Goal: Information Seeking & Learning: Learn about a topic

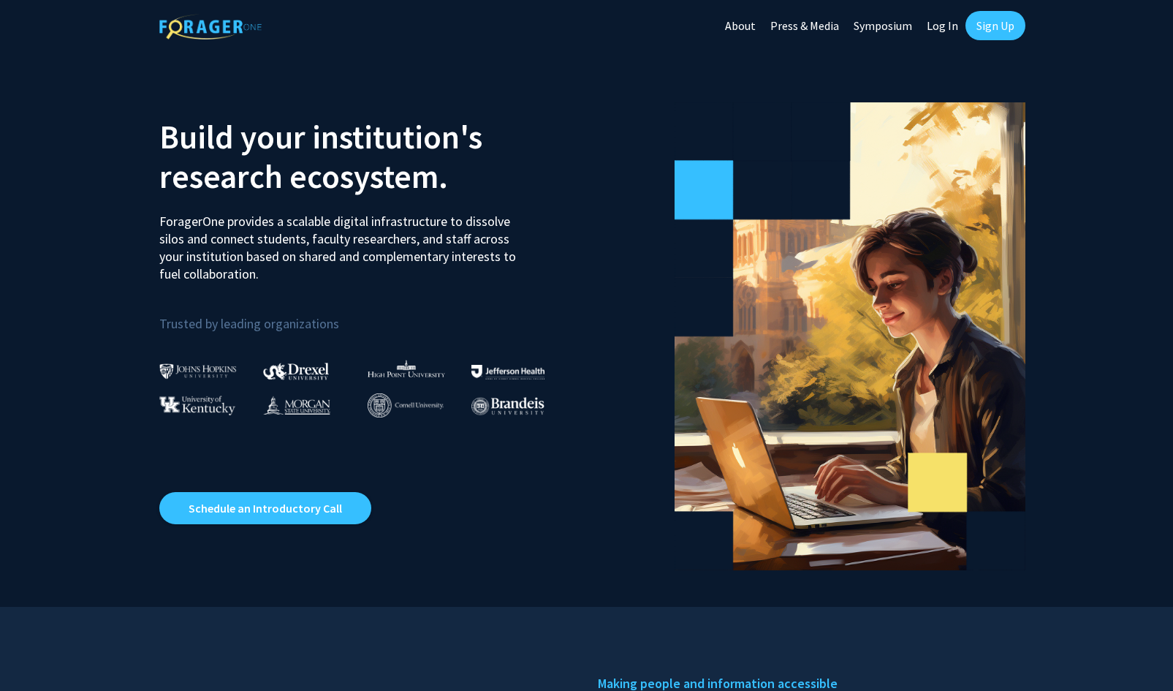
click at [517, 210] on p "ForagerOne provides a scalable digital infrastructure to dissolve silos and con…" at bounding box center [342, 242] width 367 height 81
click at [986, 22] on link "Sign Up" at bounding box center [995, 25] width 60 height 29
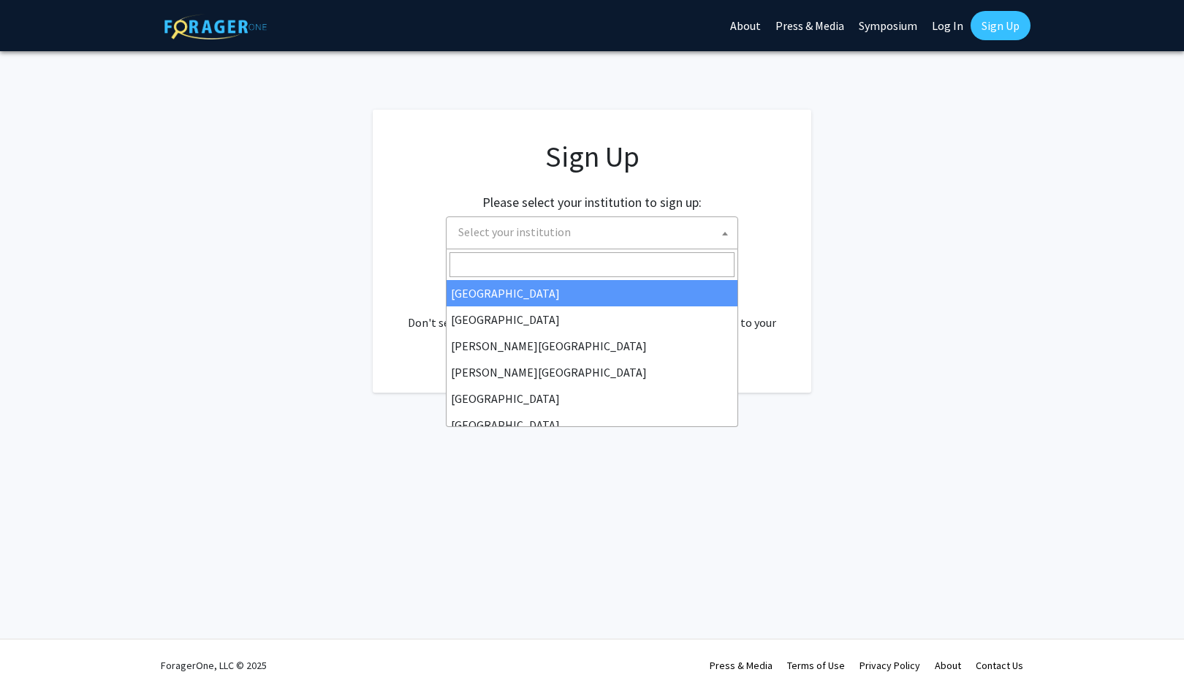
click at [585, 235] on span "Select your institution" at bounding box center [594, 232] width 285 height 30
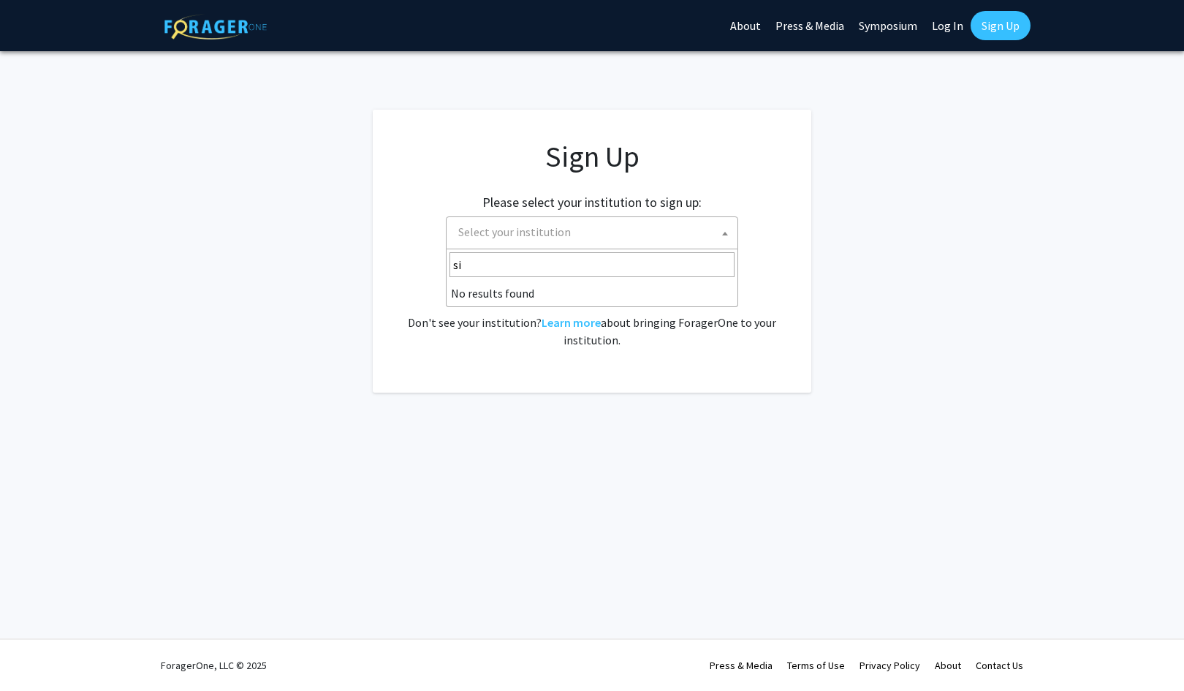
type input "s"
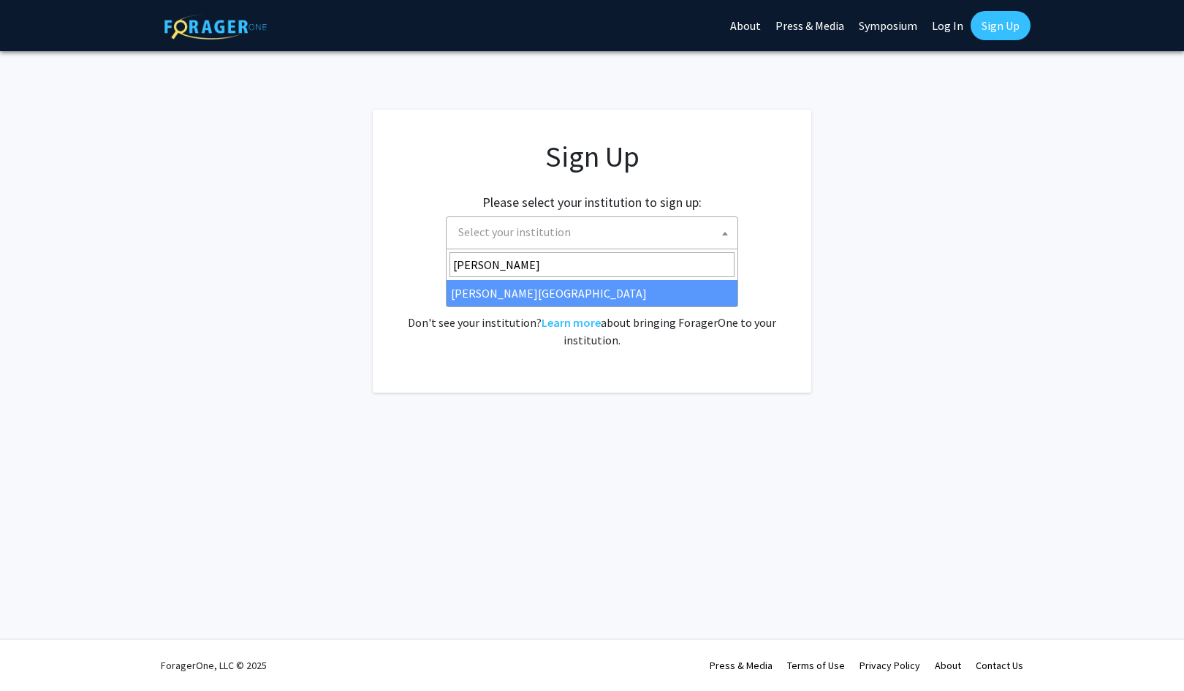
type input "[PERSON_NAME]"
select select "24"
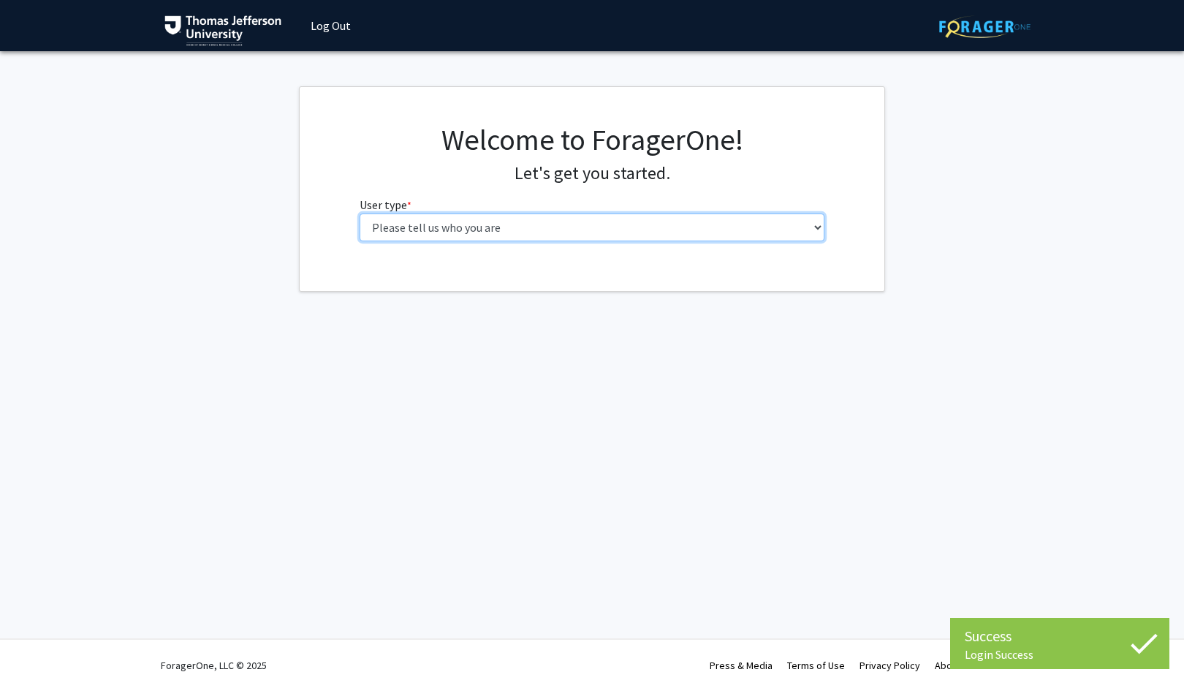
click at [596, 221] on select "Please tell us who you are Undergraduate Student Master's Student Doctoral Cand…" at bounding box center [593, 227] width 466 height 28
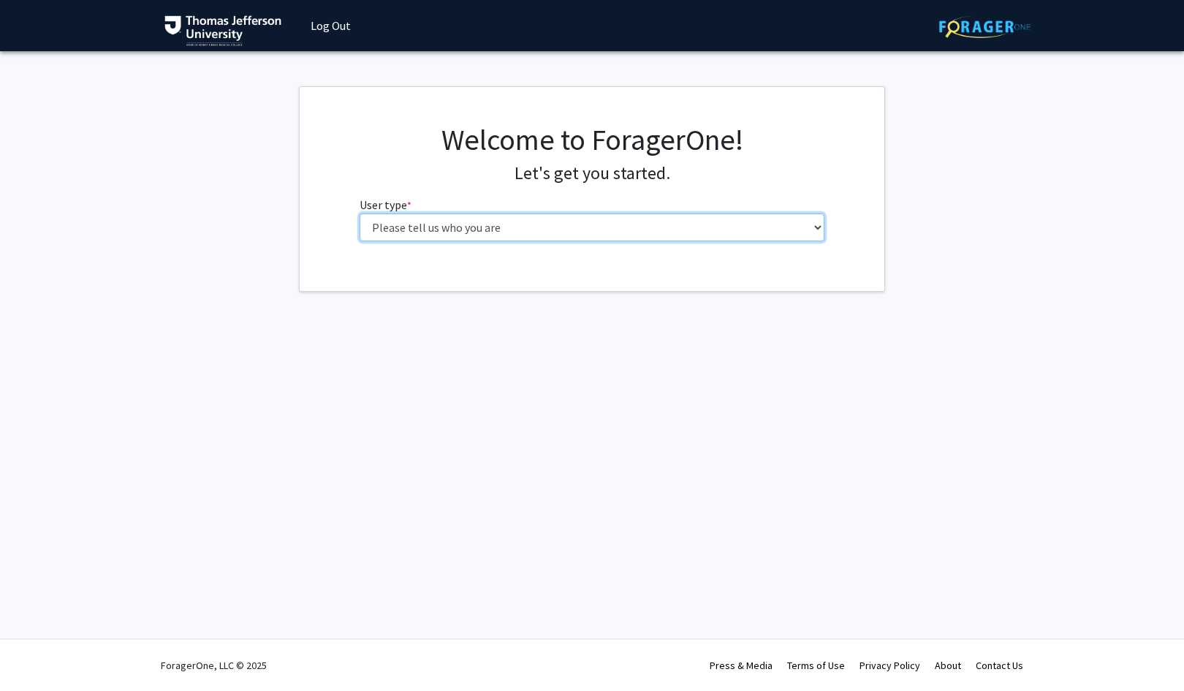
select select "3: doc"
click at [360, 213] on select "Please tell us who you are Undergraduate Student Master's Student Doctoral Cand…" at bounding box center [593, 227] width 466 height 28
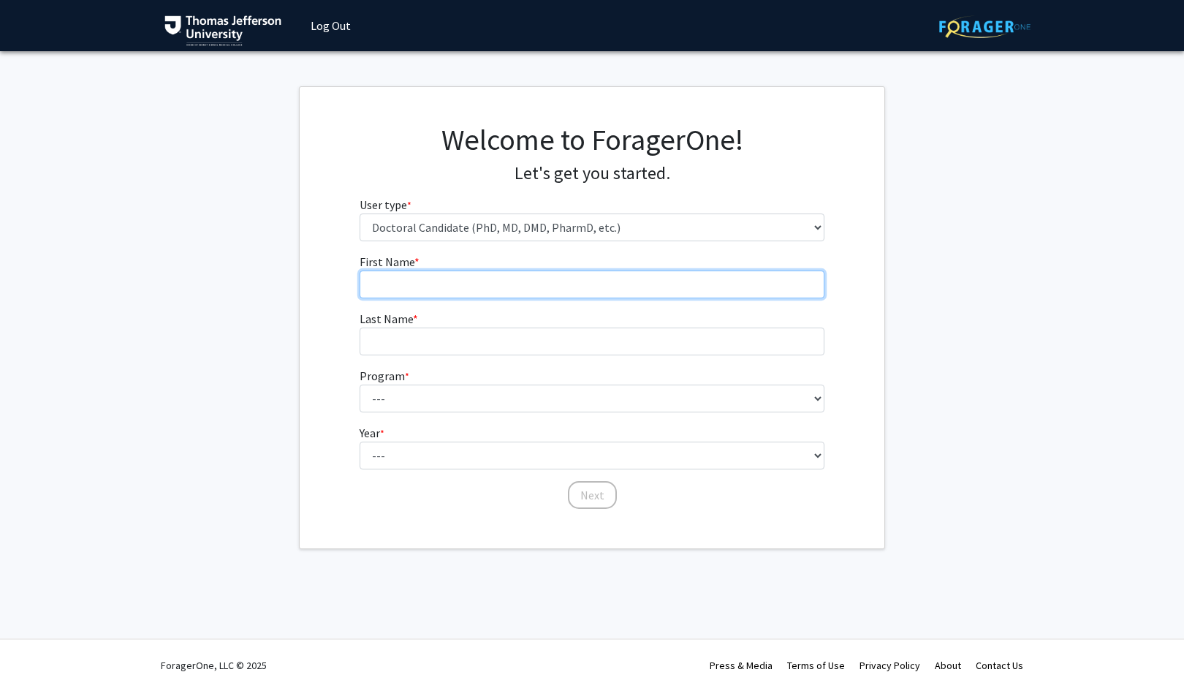
click at [569, 284] on input "First Name * required" at bounding box center [593, 284] width 466 height 28
type input "Peter`"
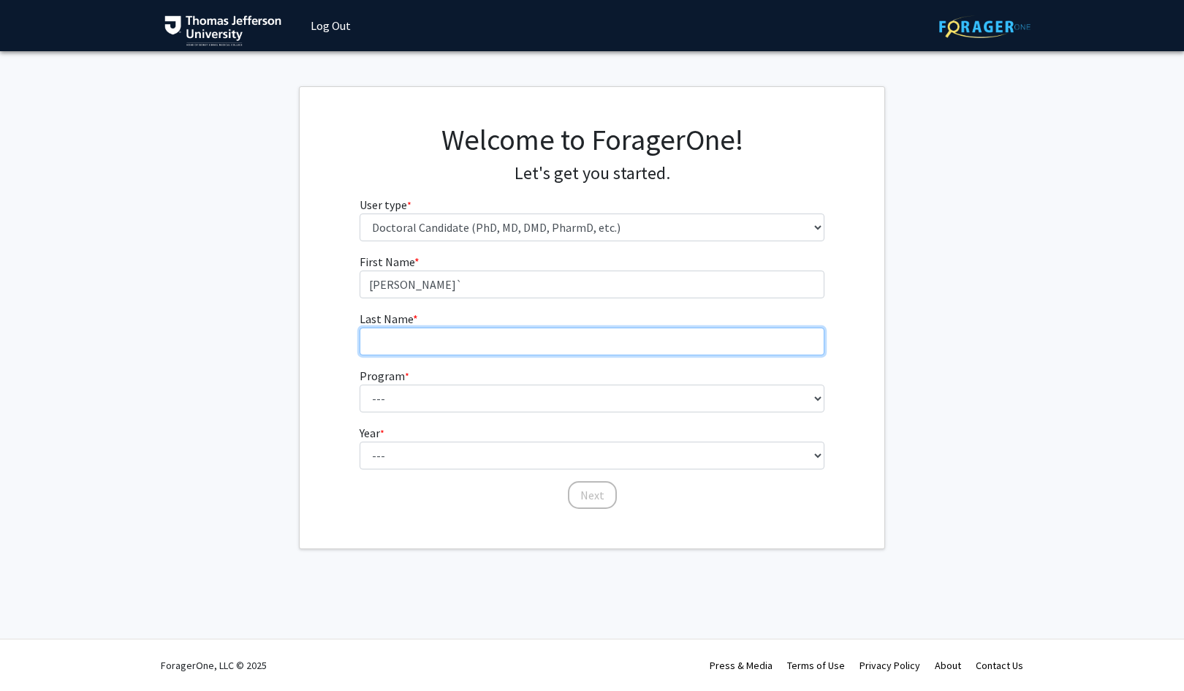
click at [482, 349] on input "Last Name * required" at bounding box center [593, 341] width 466 height 28
type input "Minneci"
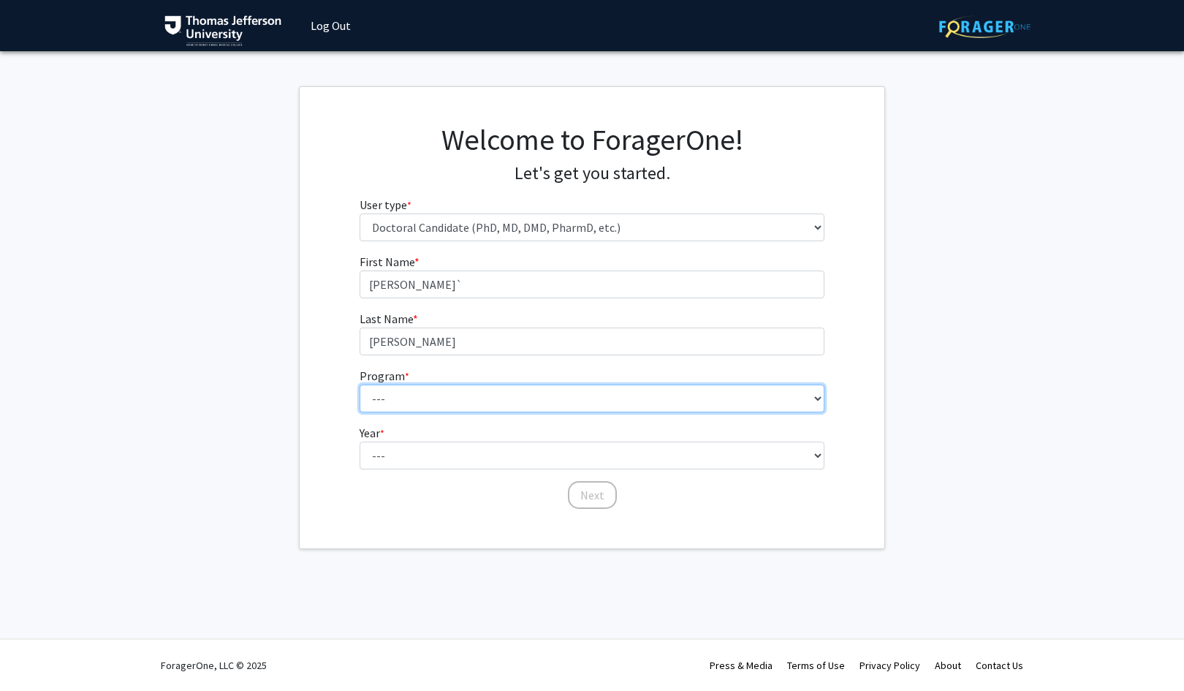
click at [395, 398] on select "--- Accelerated 3+3 BS in Health Sciences/Doctor of Occupational Therapy Accele…" at bounding box center [593, 398] width 466 height 28
select select "35: 815"
click at [360, 384] on select "--- Accelerated 3+3 BS in Health Sciences/Doctor of Occupational Therapy Accele…" at bounding box center [593, 398] width 466 height 28
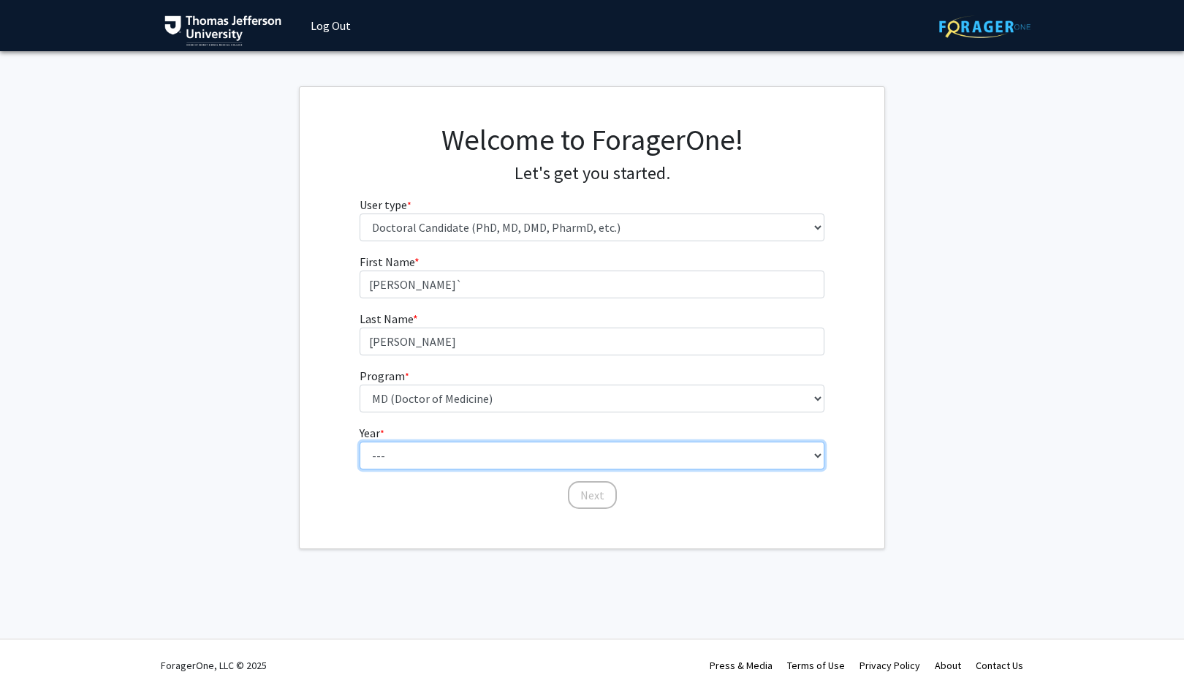
click at [459, 457] on select "--- First Year Second Year Third Year Fourth Year Fifth Year Sixth Year Seventh…" at bounding box center [593, 455] width 466 height 28
select select "1: first_year"
click at [360, 441] on select "--- First Year Second Year Third Year Fourth Year Fifth Year Sixth Year Seventh…" at bounding box center [593, 455] width 466 height 28
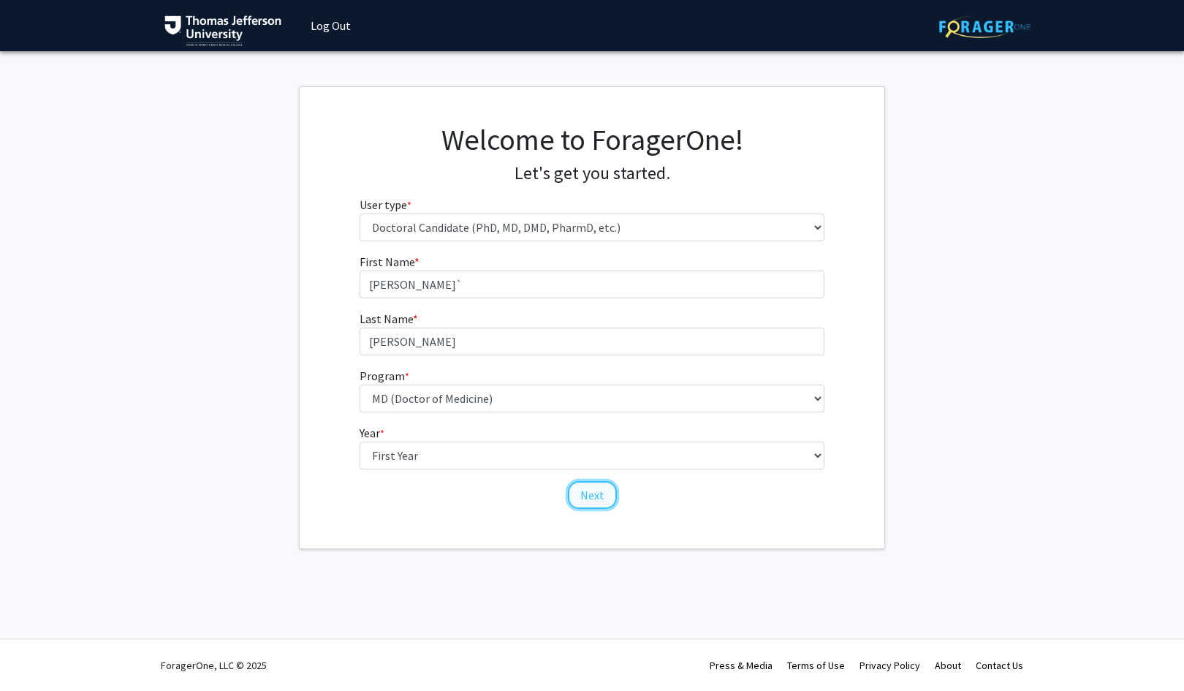
click at [587, 491] on button "Next" at bounding box center [592, 495] width 49 height 28
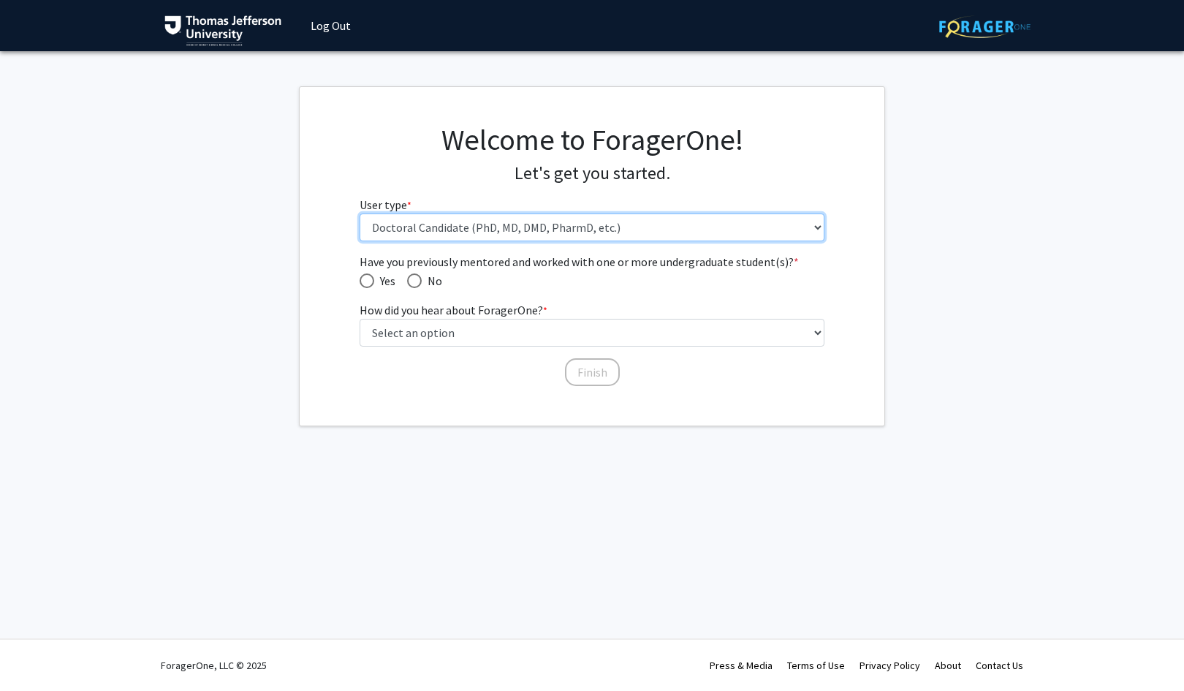
click at [468, 234] on select "Please tell us who you are Undergraduate Student Master's Student Doctoral Cand…" at bounding box center [593, 227] width 466 height 28
click at [360, 213] on select "Please tell us who you are Undergraduate Student Master's Student Doctoral Cand…" at bounding box center [593, 227] width 466 height 28
click at [411, 284] on span "Have you previously mentored and worked with one or more undergraduate student(…" at bounding box center [414, 280] width 15 height 15
click at [411, 284] on input "No" at bounding box center [414, 280] width 15 height 15
radio input "true"
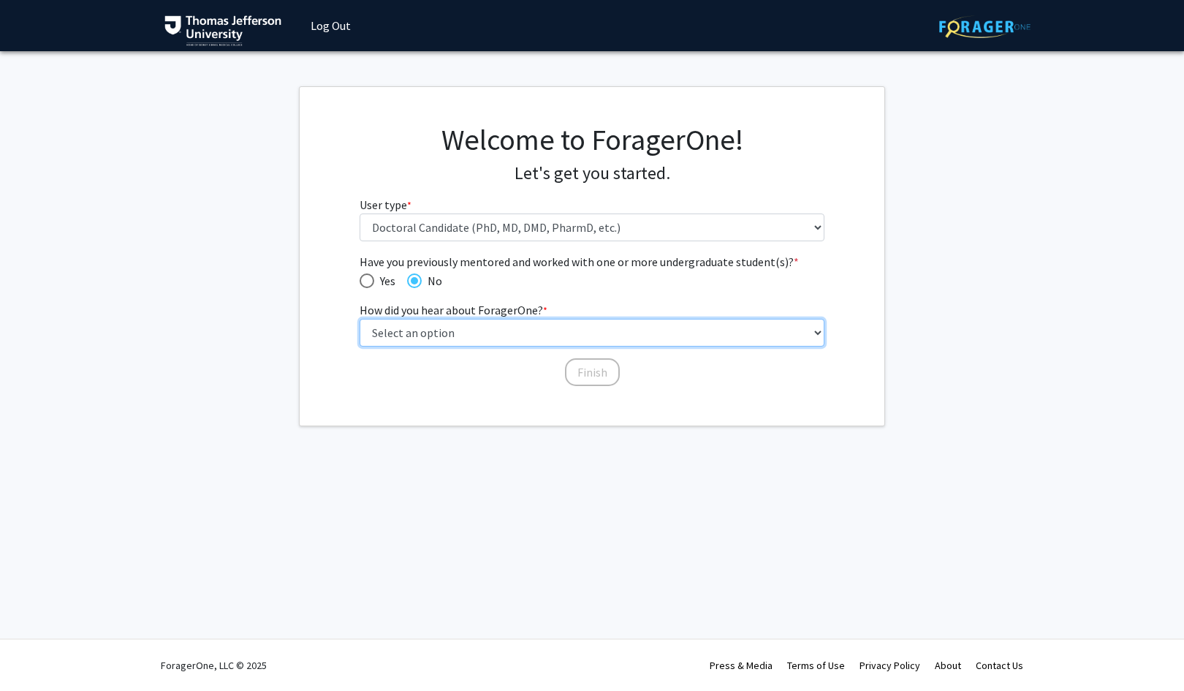
click at [487, 344] on select "Select an option Peer/student recommendation Faculty/staff recommendation Unive…" at bounding box center [593, 333] width 466 height 28
select select "2: faculty_recommendation"
click at [360, 319] on select "Select an option Peer/student recommendation Faculty/staff recommendation Unive…" at bounding box center [593, 333] width 466 height 28
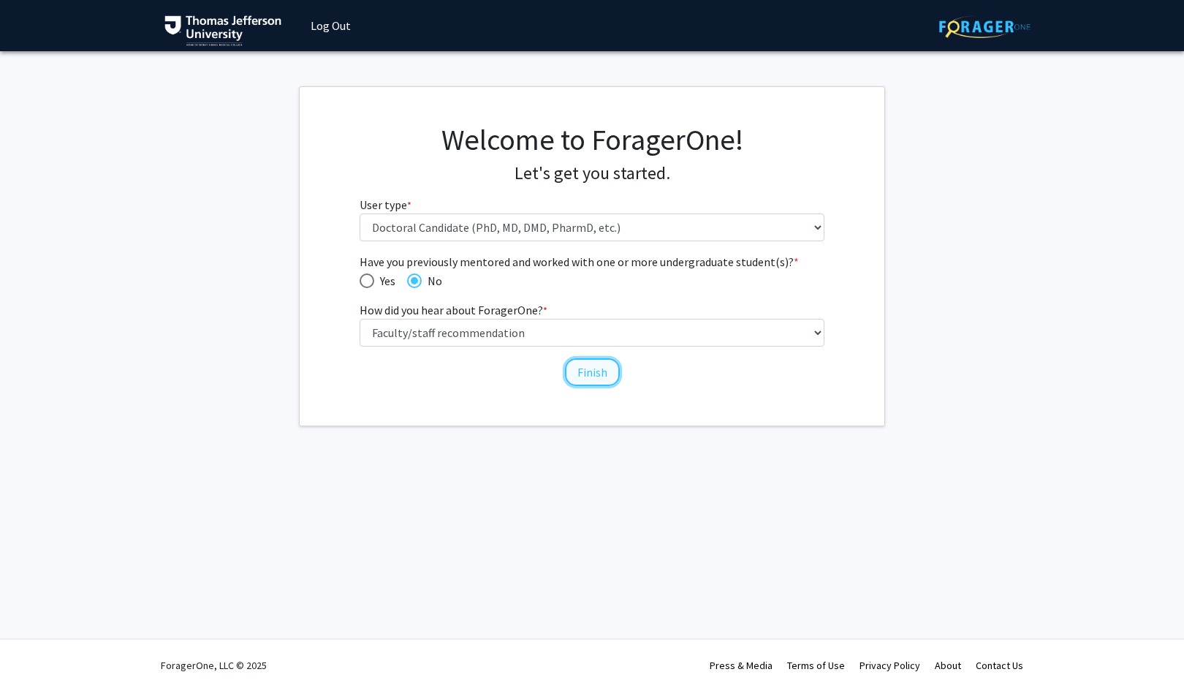
click at [589, 373] on button "Finish" at bounding box center [592, 372] width 55 height 28
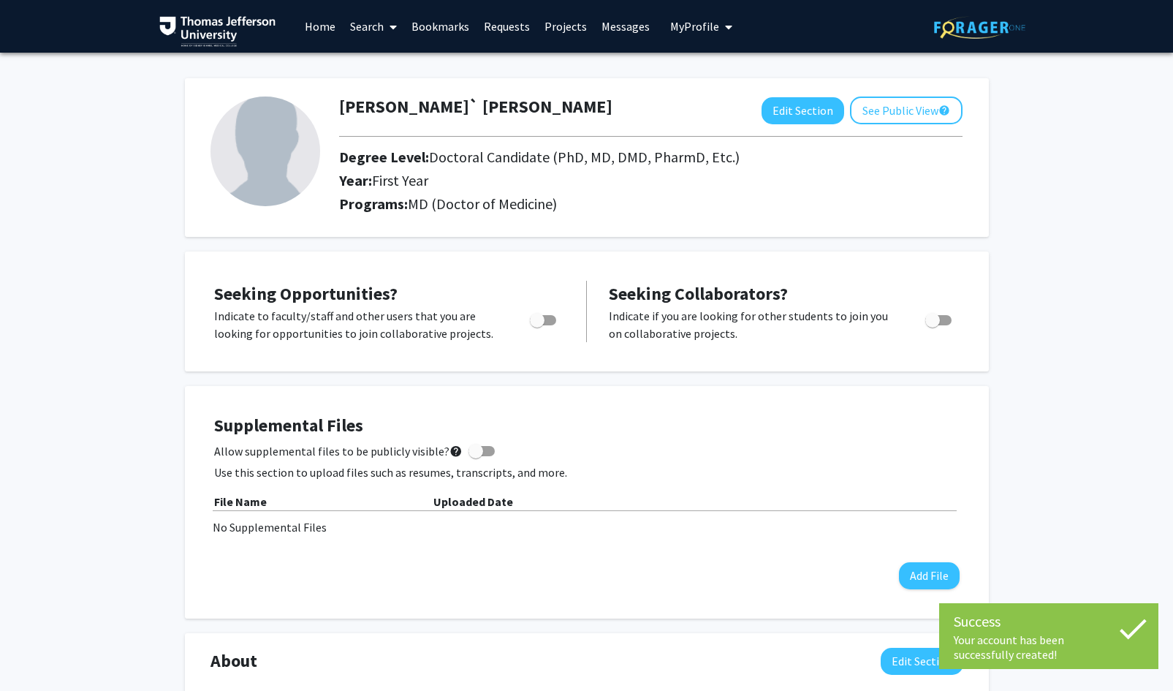
click at [385, 100] on h1 "Peter` Minneci" at bounding box center [475, 106] width 273 height 21
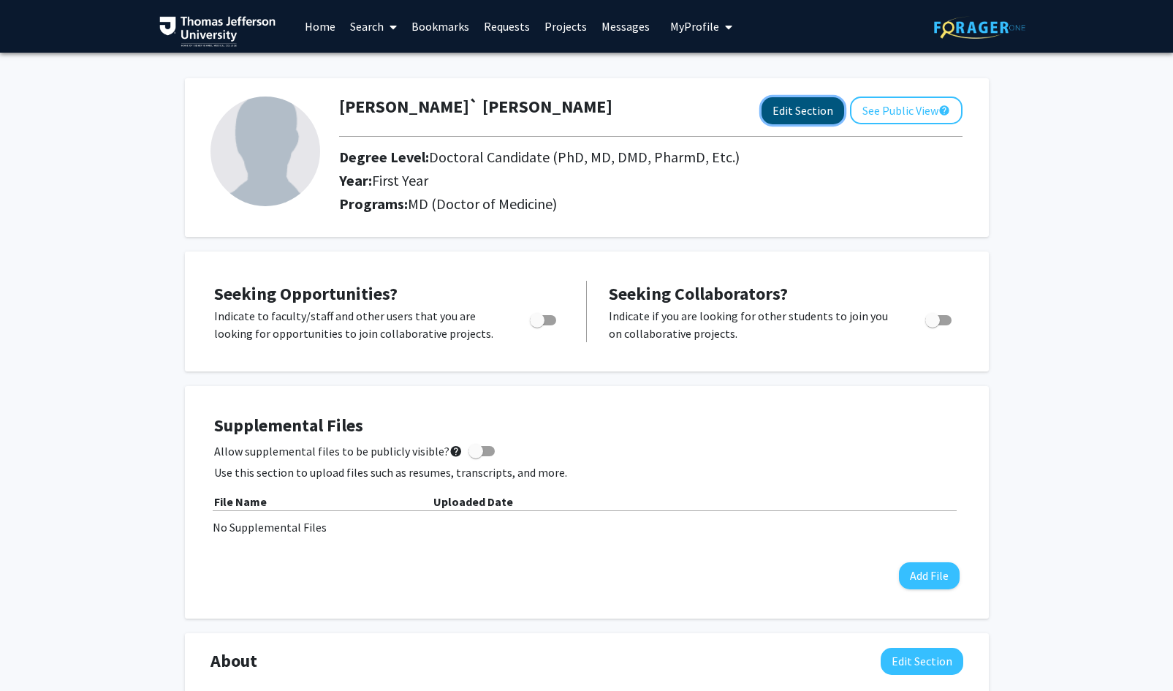
click at [814, 110] on button "Edit Section" at bounding box center [802, 110] width 83 height 27
select select "first_year"
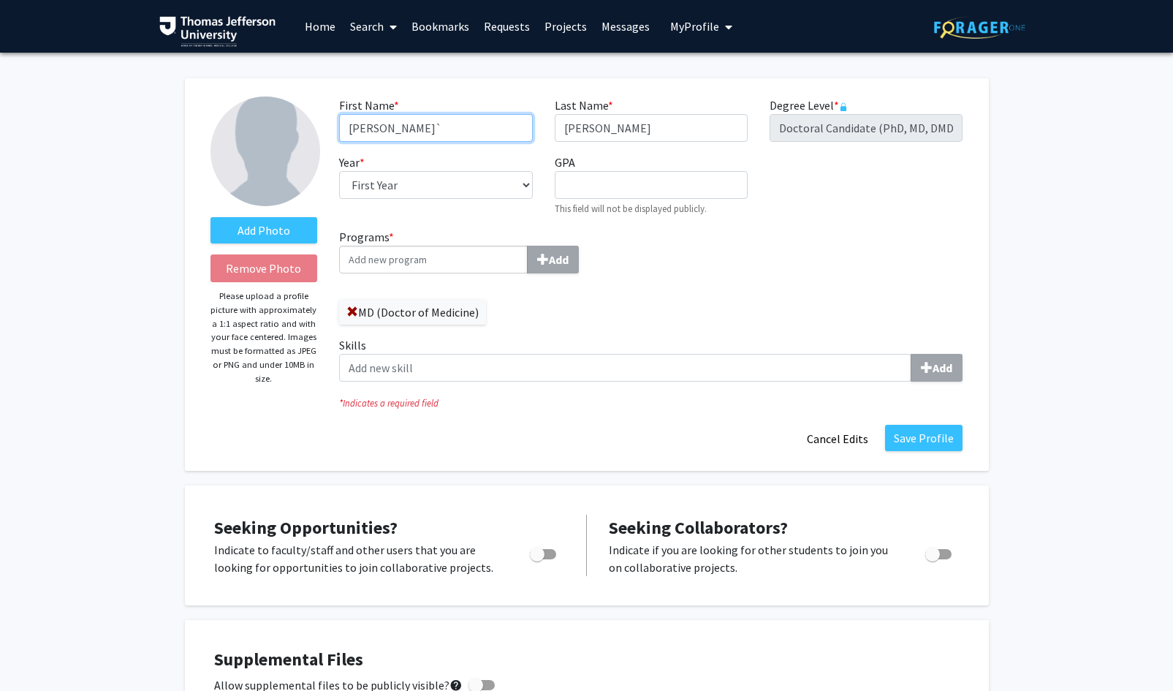
click at [440, 128] on input "Peter`" at bounding box center [435, 128] width 193 height 28
type input "Peter"
click at [938, 444] on button "Save Profile" at bounding box center [923, 438] width 77 height 26
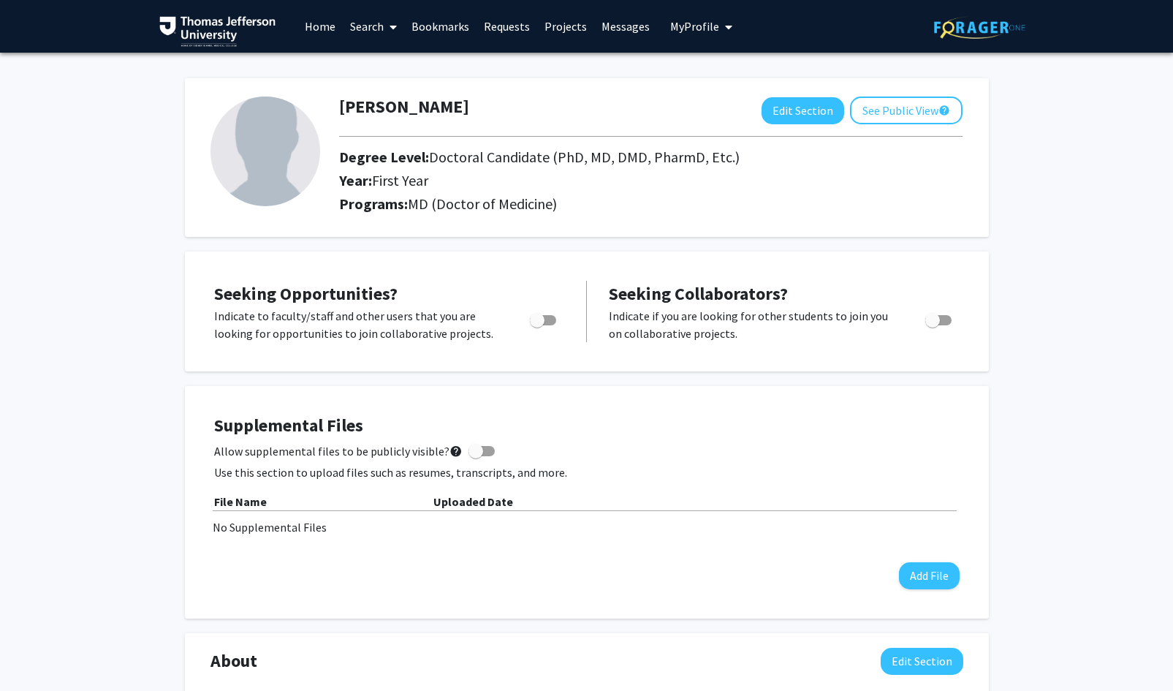
click at [551, 318] on span "Toggle" at bounding box center [543, 320] width 26 height 10
click at [537, 325] on input "Are you actively seeking opportunities?" at bounding box center [536, 325] width 1 height 1
checkbox input "true"
click at [721, 436] on h4 "Supplemental Files" at bounding box center [586, 425] width 745 height 21
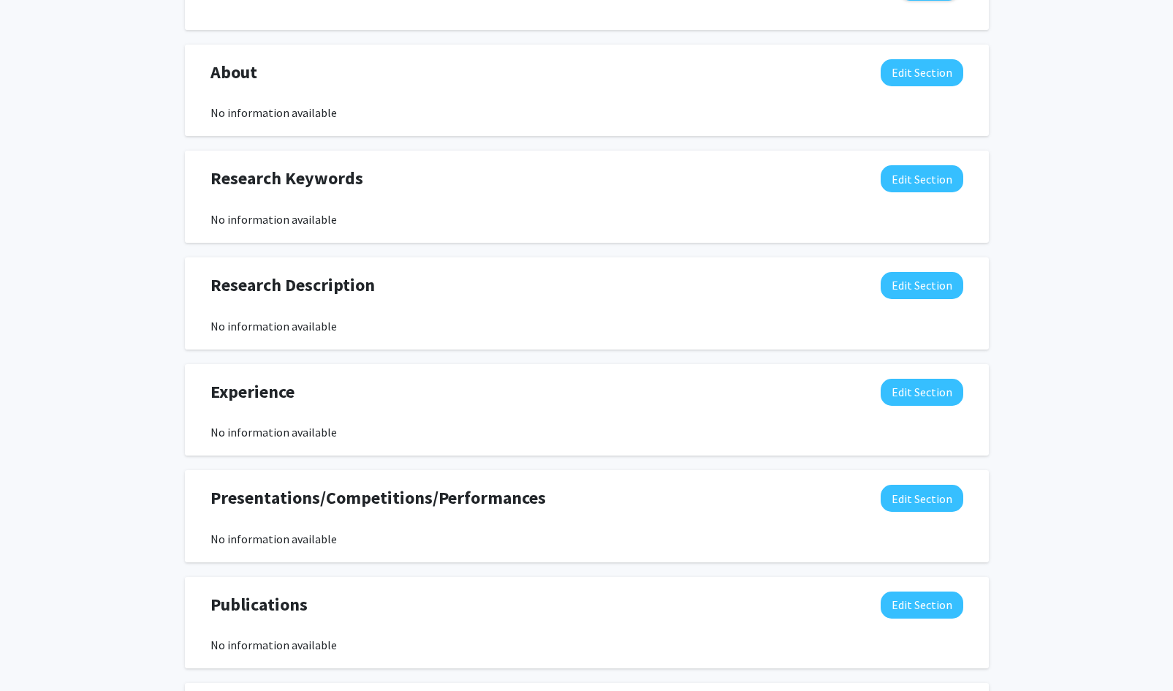
scroll to position [588, 0]
click at [924, 185] on button "Edit Section" at bounding box center [922, 179] width 83 height 27
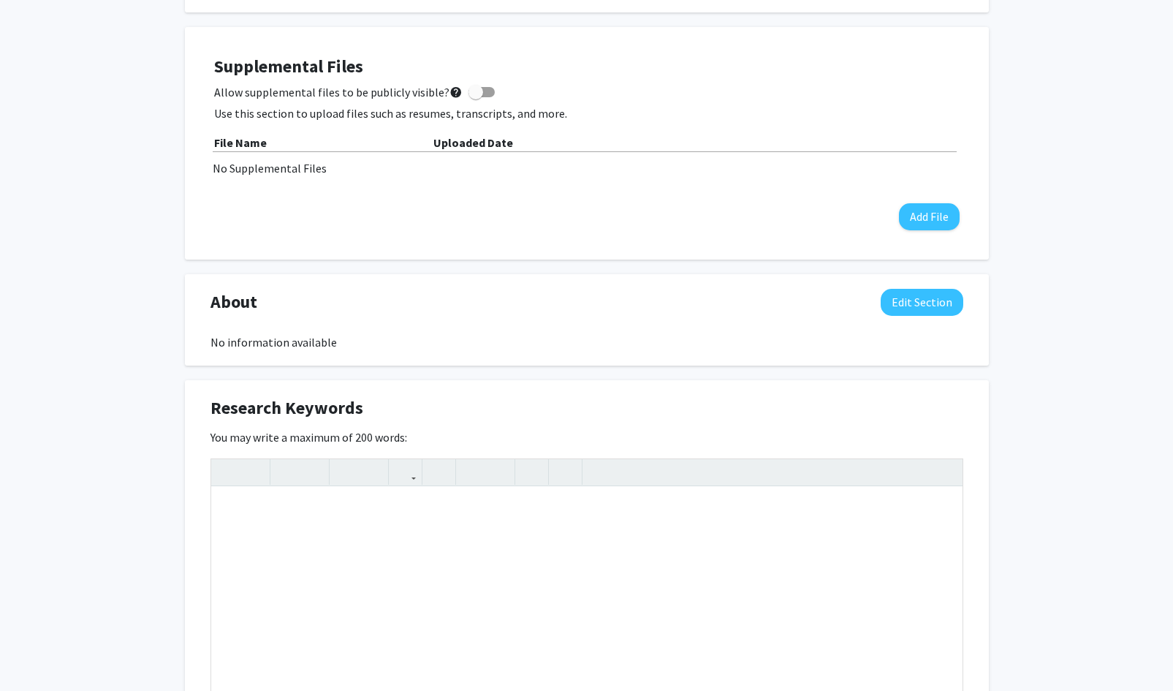
scroll to position [357, 0]
click at [916, 363] on div "About Edit Section No information available You may write a maximum of 1,000 wo…" at bounding box center [587, 322] width 804 height 92
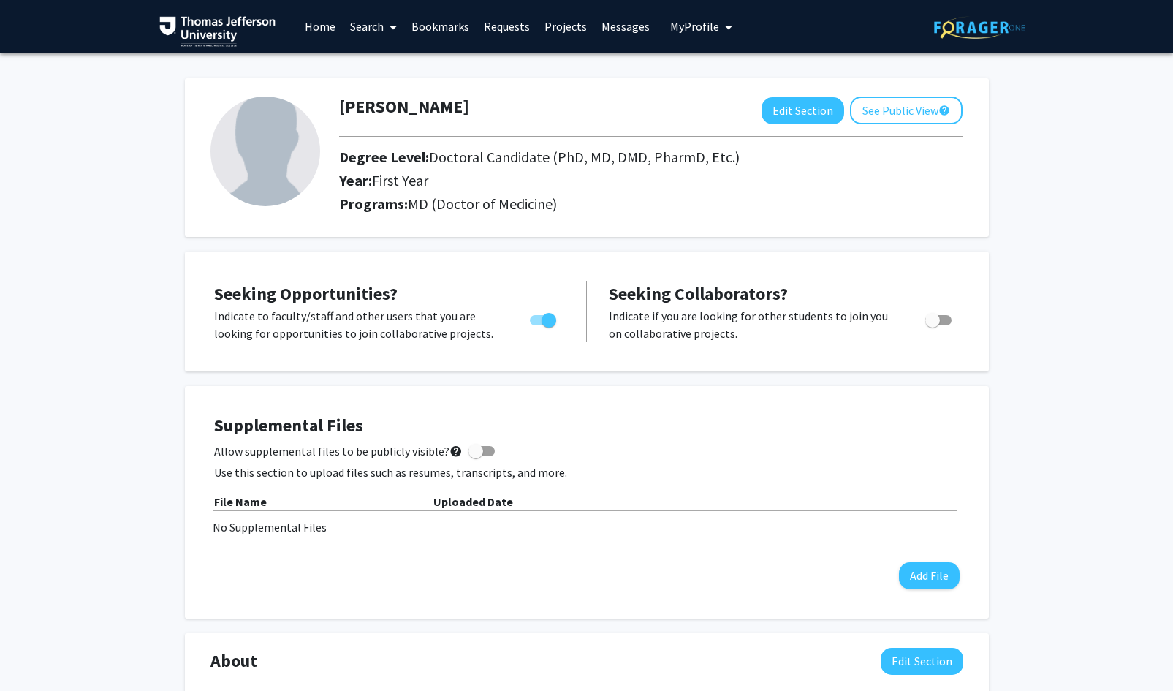
click at [369, 30] on link "Search" at bounding box center [373, 26] width 61 height 51
click at [392, 27] on icon at bounding box center [393, 27] width 7 height 12
click at [553, 21] on link "Projects" at bounding box center [565, 26] width 57 height 51
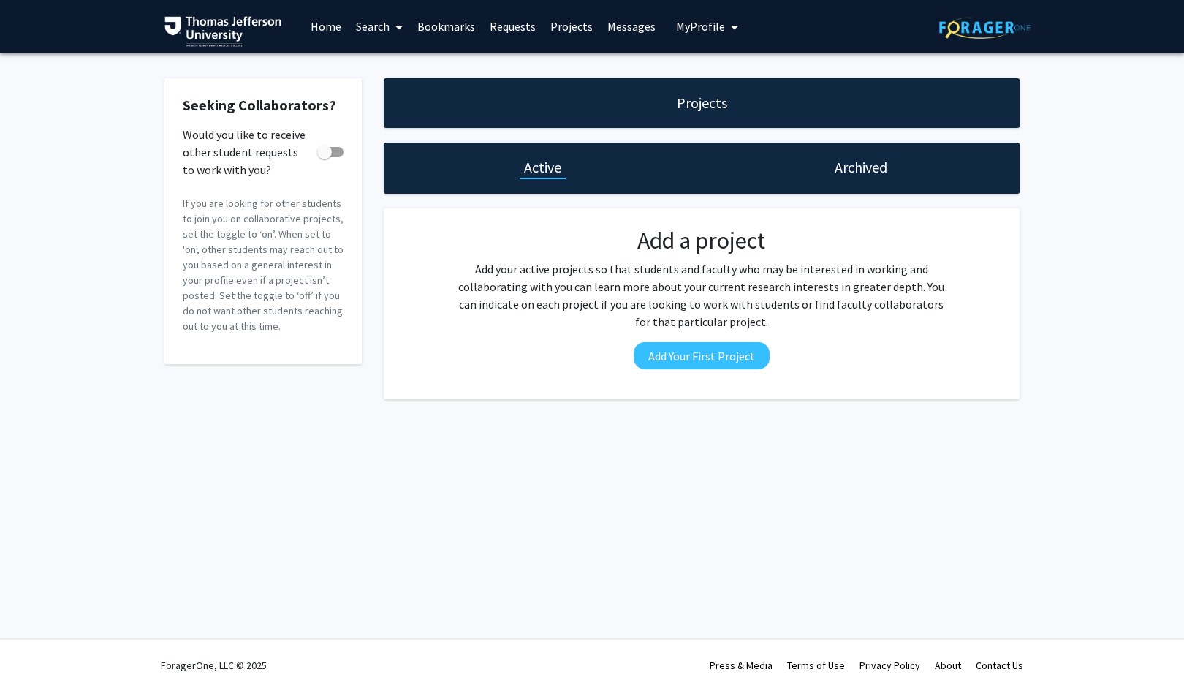
click at [511, 29] on link "Requests" at bounding box center [512, 26] width 61 height 51
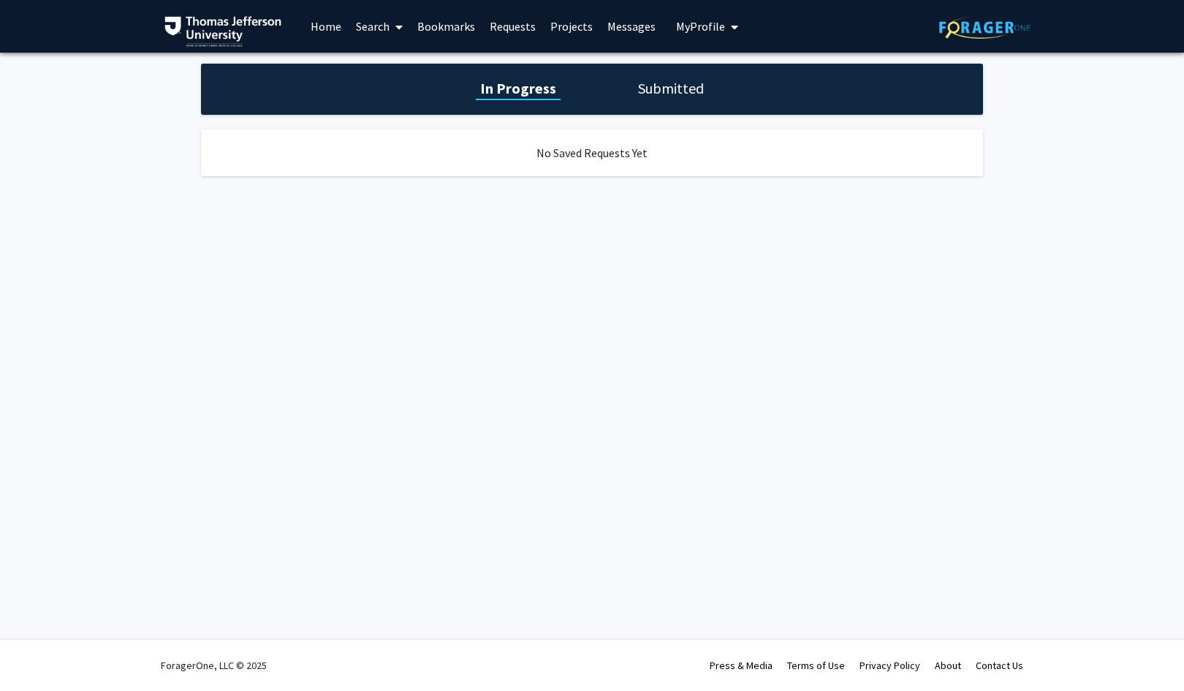
click at [455, 21] on link "Bookmarks" at bounding box center [446, 26] width 72 height 51
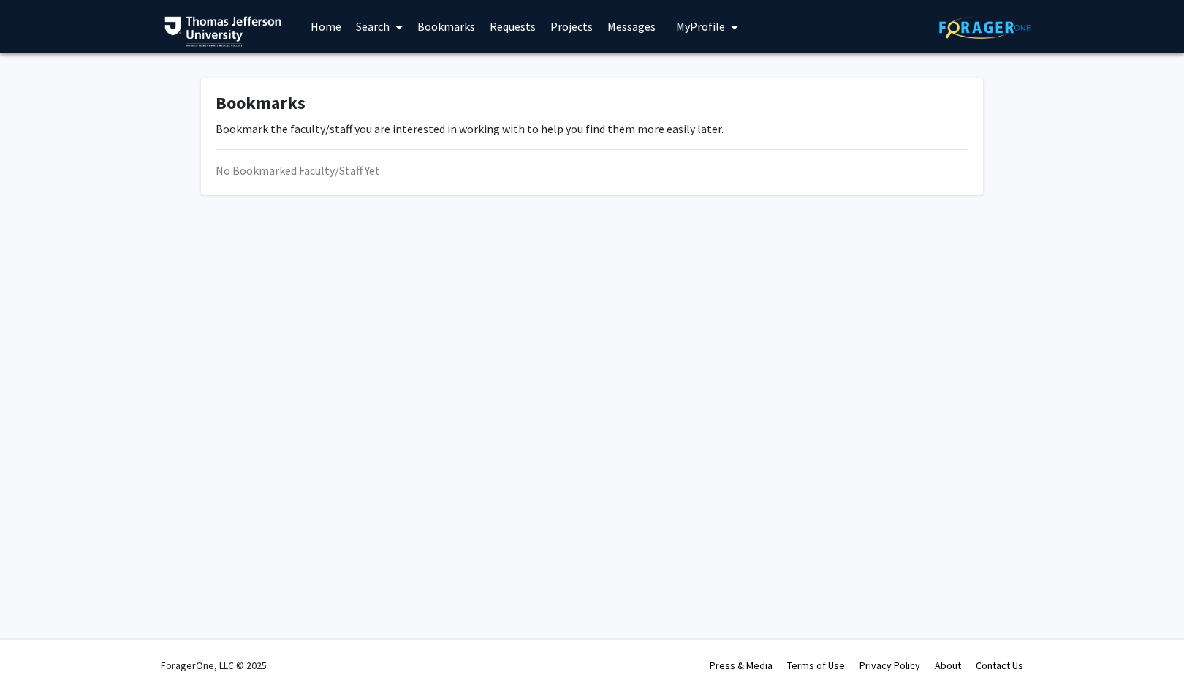
click at [640, 31] on link "Messages" at bounding box center [631, 26] width 63 height 51
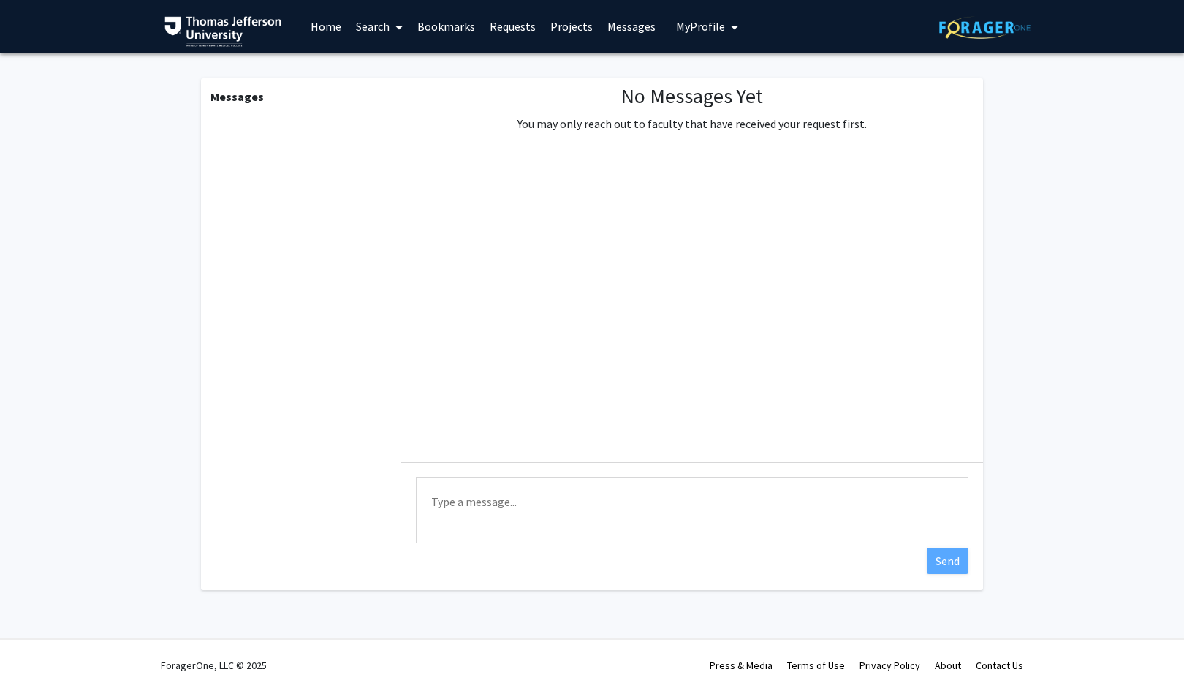
click at [369, 28] on link "Search" at bounding box center [379, 26] width 61 height 51
click at [405, 67] on span "Faculty/Staff" at bounding box center [402, 67] width 107 height 29
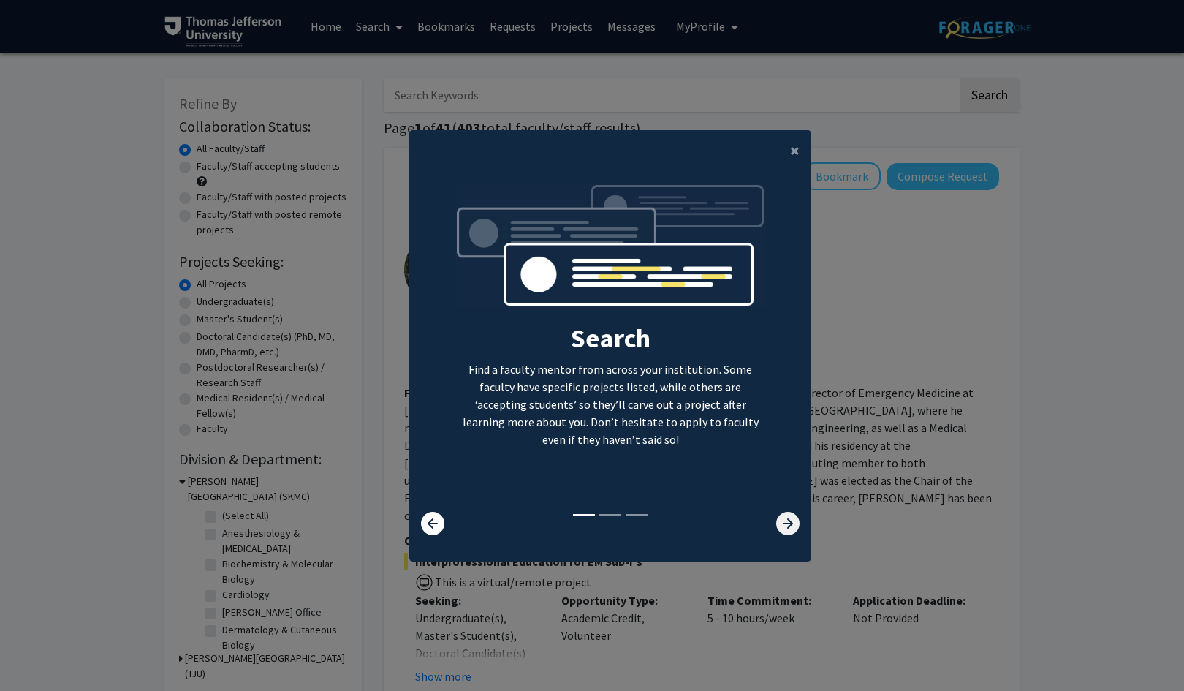
click at [778, 523] on icon at bounding box center [787, 523] width 23 height 23
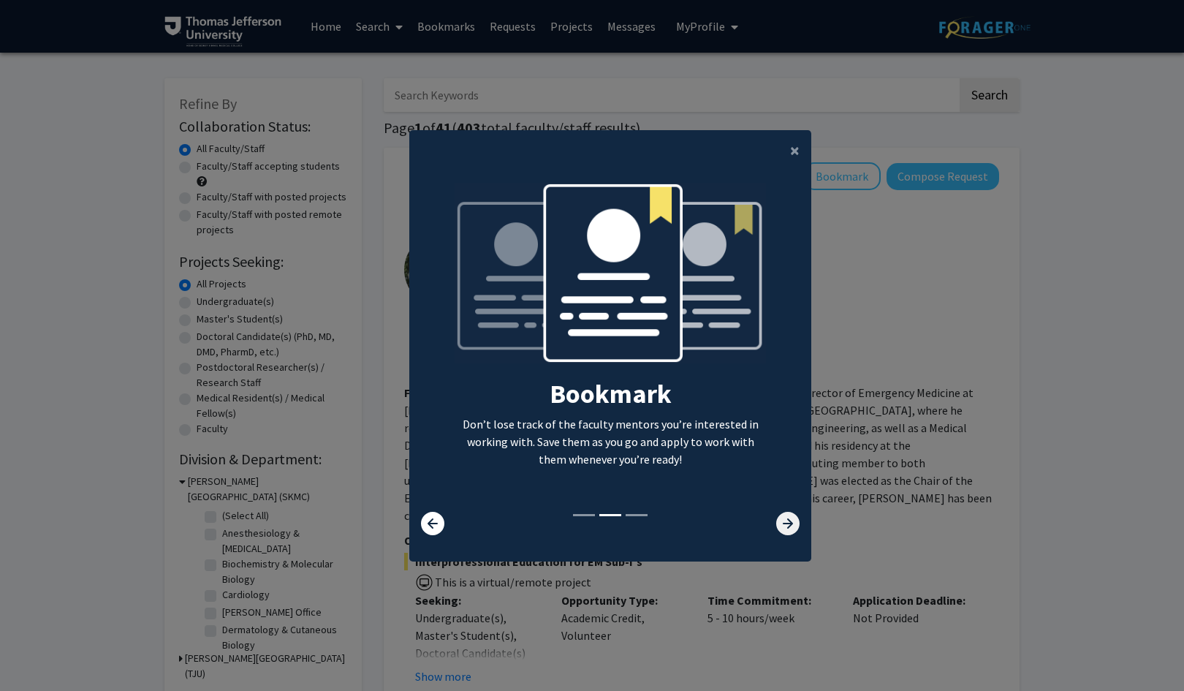
click at [778, 523] on icon at bounding box center [787, 523] width 23 height 23
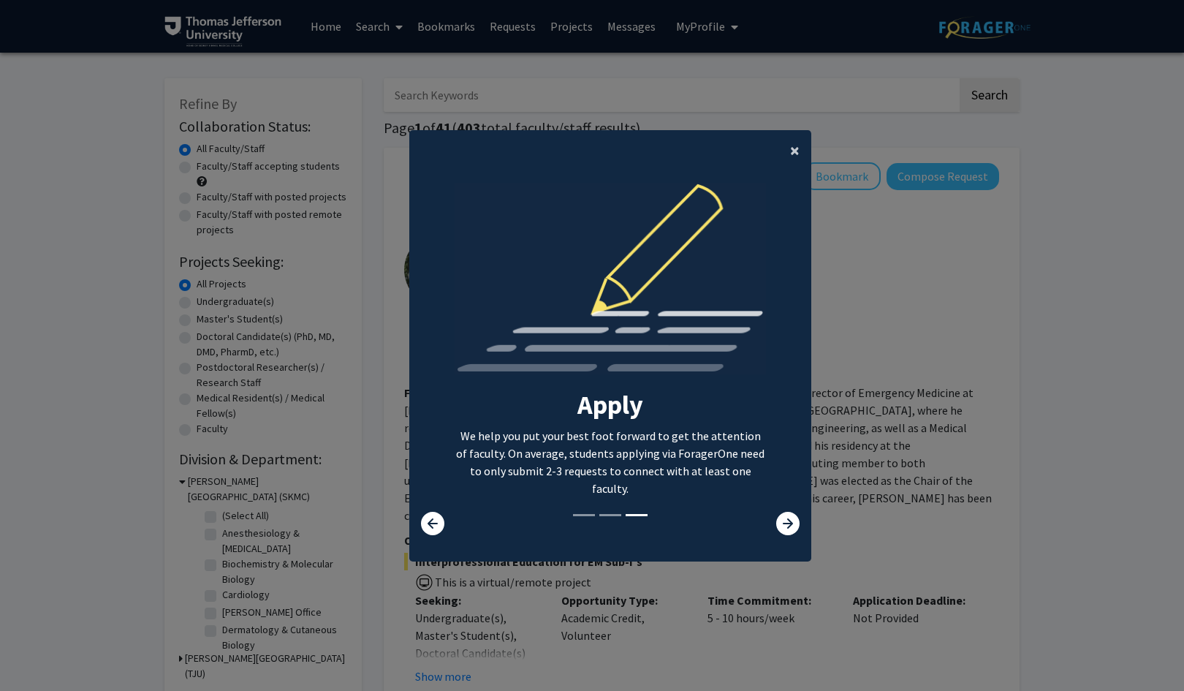
click at [790, 153] on span "×" at bounding box center [795, 150] width 10 height 23
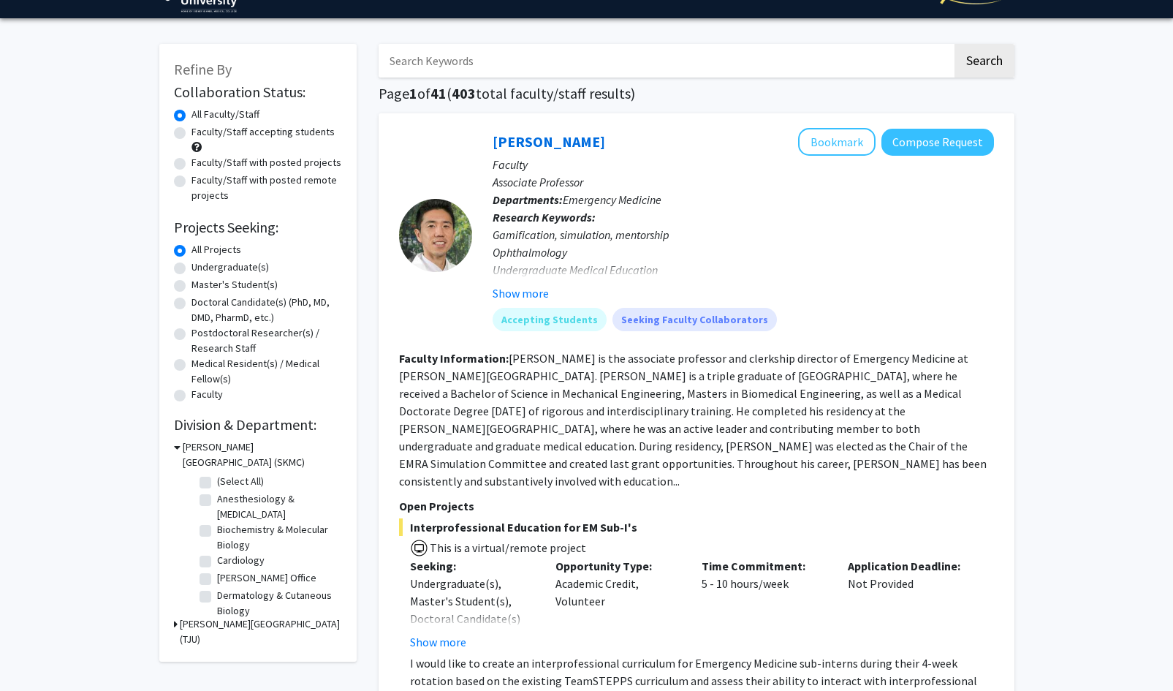
scroll to position [35, 0]
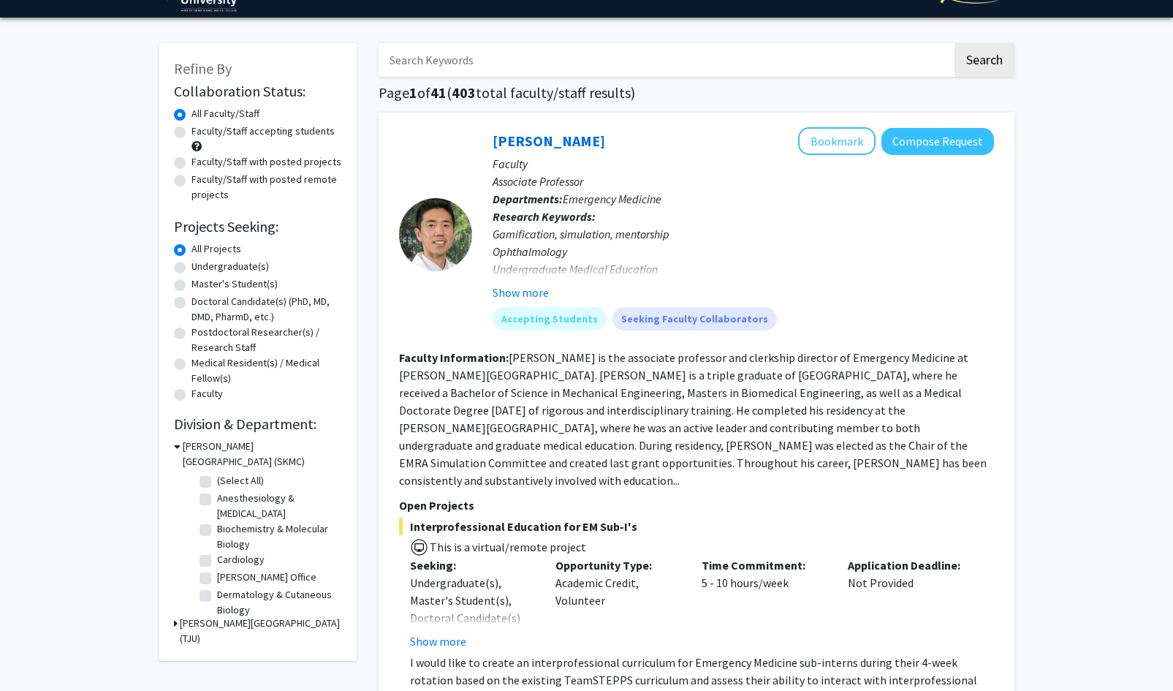
click at [191, 303] on label "Doctoral Candidate(s) (PhD, MD, DMD, PharmD, etc.)" at bounding box center [266, 309] width 151 height 31
click at [191, 303] on input "Doctoral Candidate(s) (PhD, MD, DMD, PharmD, etc.)" at bounding box center [196, 299] width 10 height 10
radio input "true"
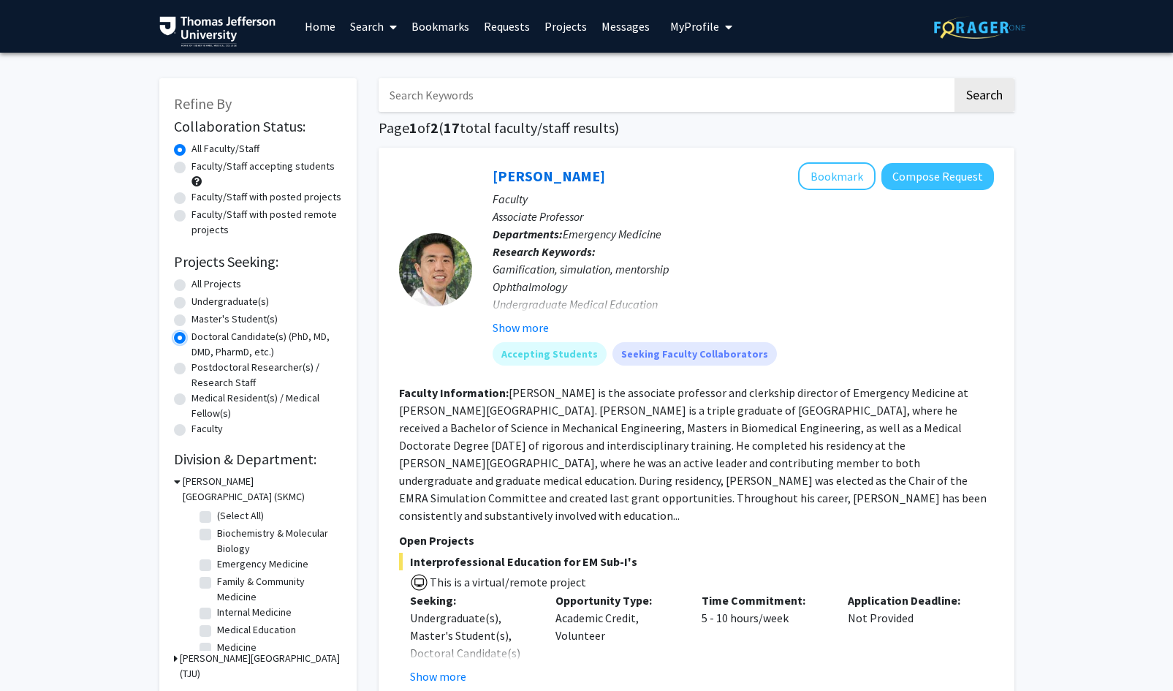
scroll to position [4, 0]
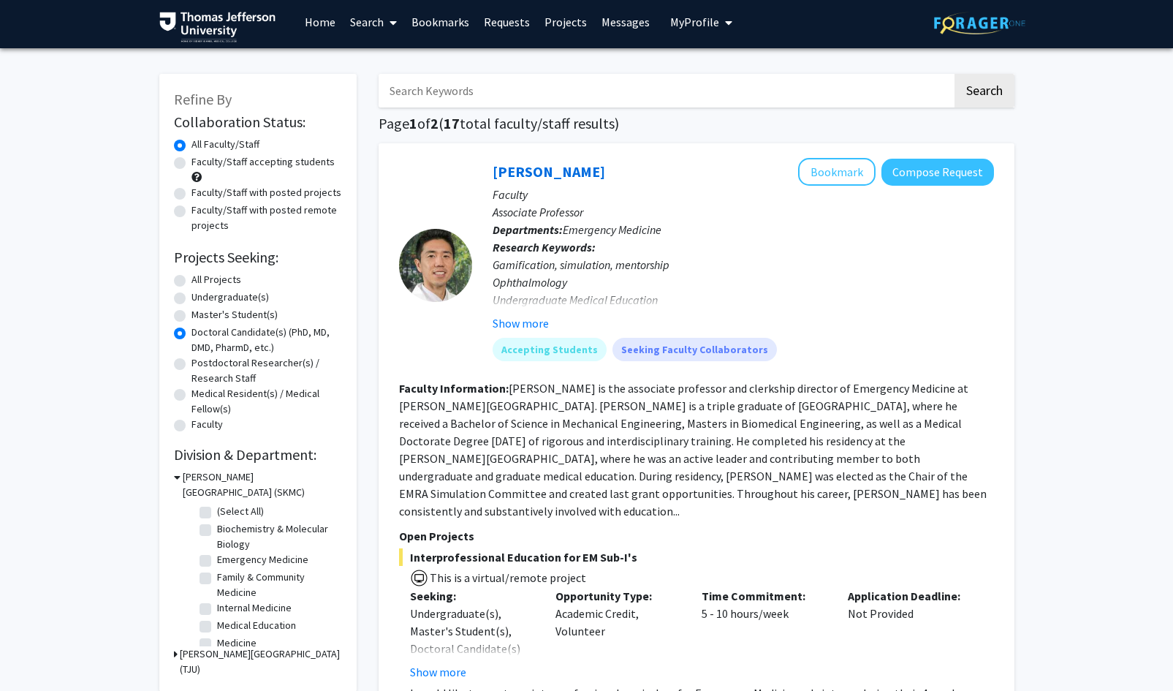
click at [191, 163] on label "Faculty/Staff accepting students" at bounding box center [262, 161] width 143 height 15
click at [191, 163] on input "Faculty/Staff accepting students" at bounding box center [196, 159] width 10 height 10
radio input "true"
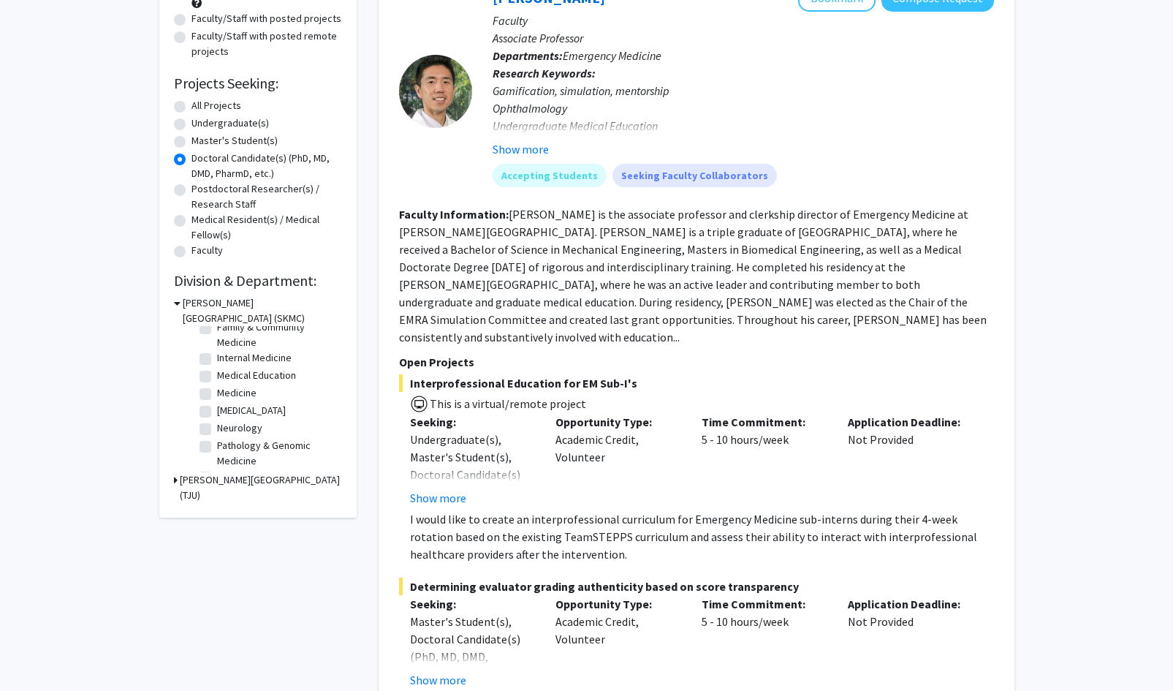
scroll to position [94, 0]
click at [175, 482] on icon at bounding box center [176, 479] width 4 height 15
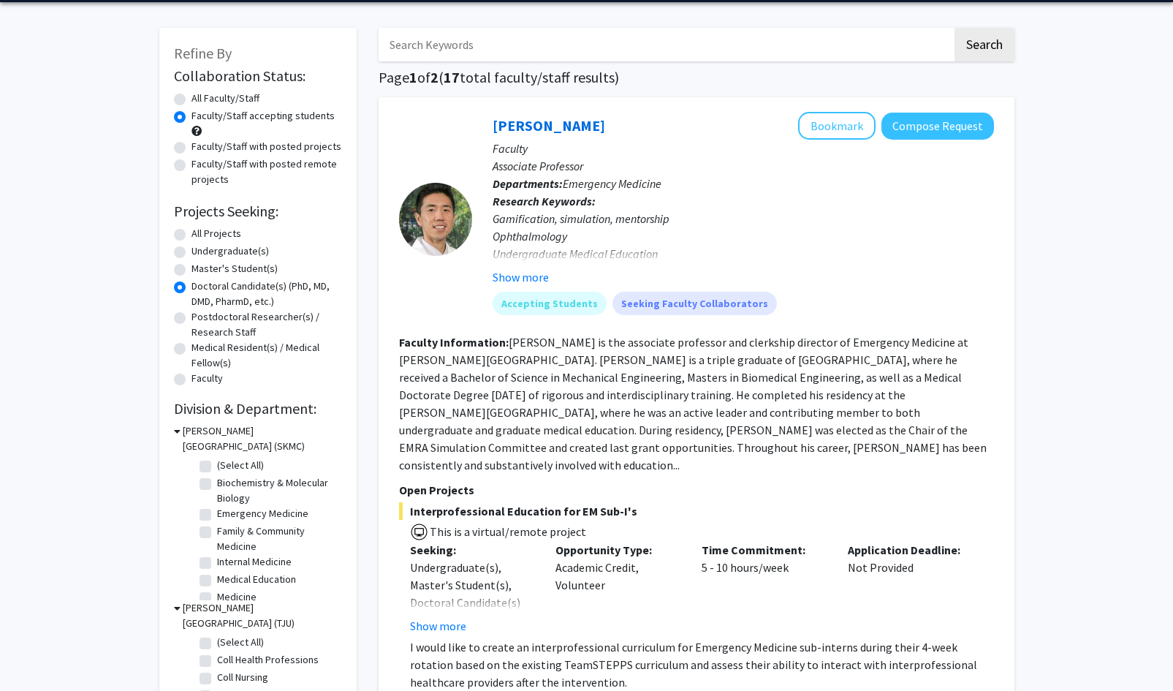
scroll to position [0, 0]
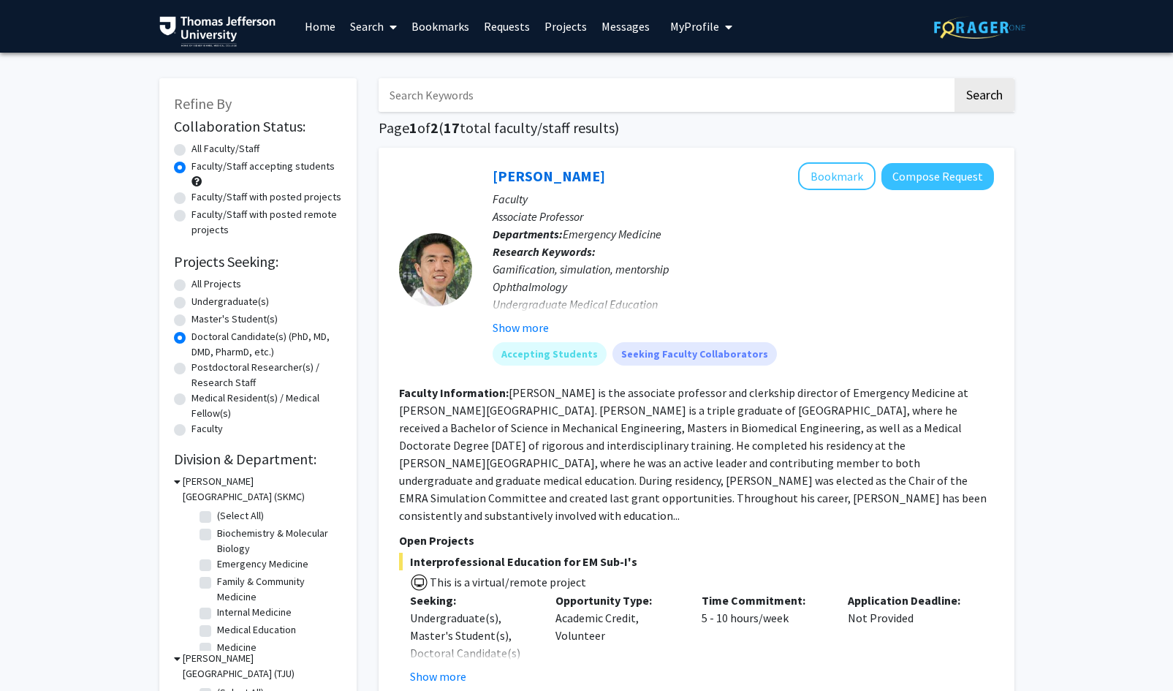
click at [543, 104] on input "Search Keywords" at bounding box center [666, 95] width 574 height 34
type input "ortho"
click at [954, 78] on button "Search" at bounding box center [984, 95] width 60 height 34
radio input "true"
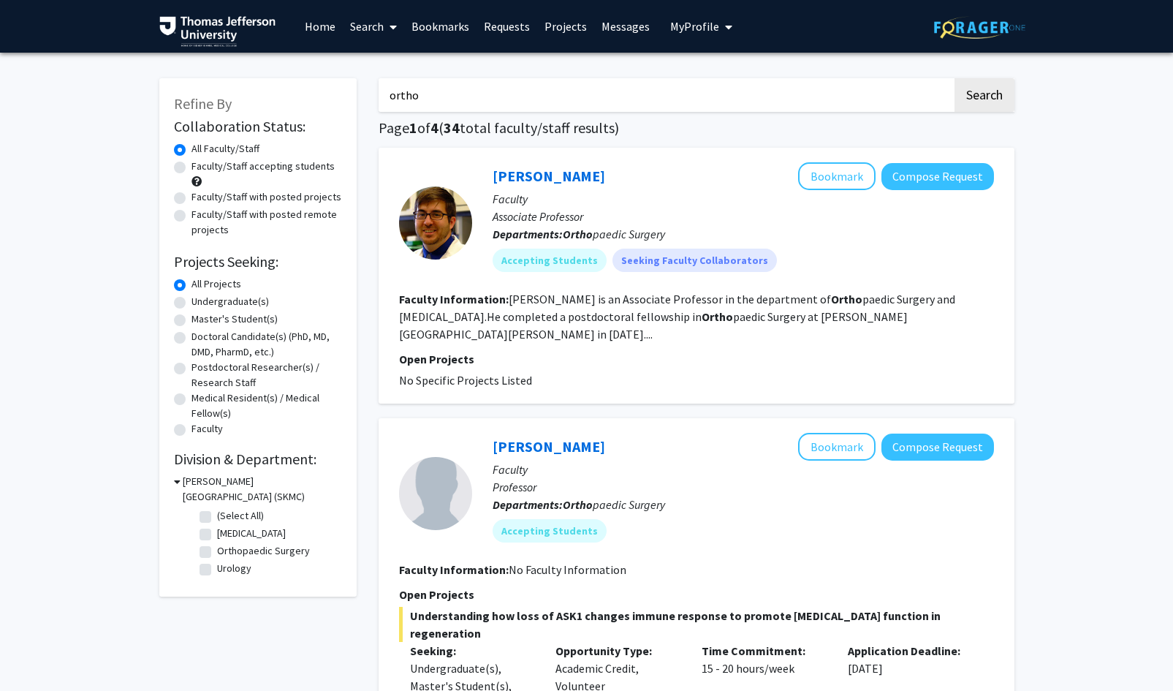
click at [618, 327] on section "Faculty Information: Ryan Tomlinson is an Associate Professor in the department…" at bounding box center [696, 316] width 595 height 53
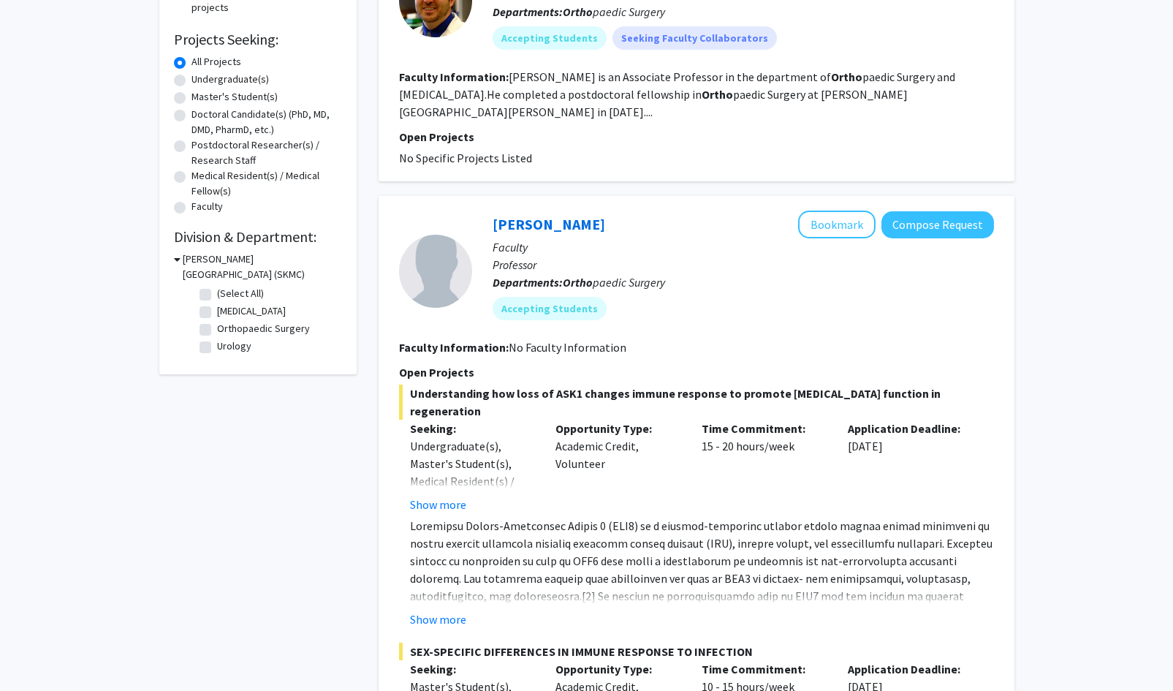
scroll to position [255, 0]
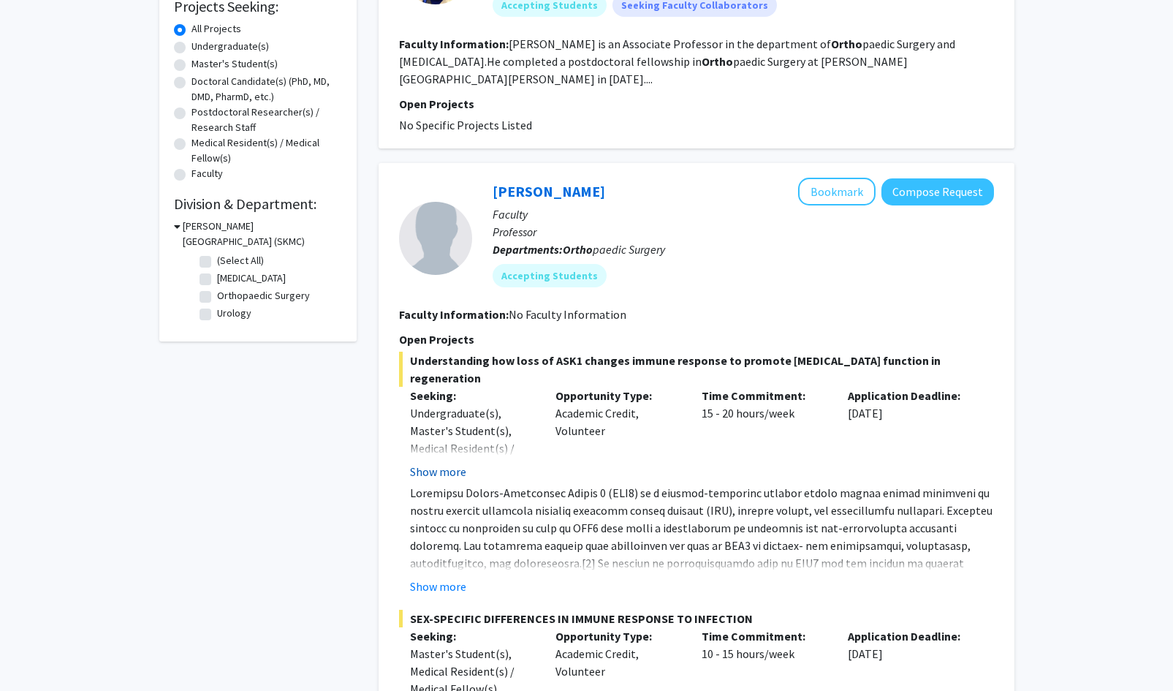
click at [458, 471] on button "Show more" at bounding box center [438, 472] width 56 height 18
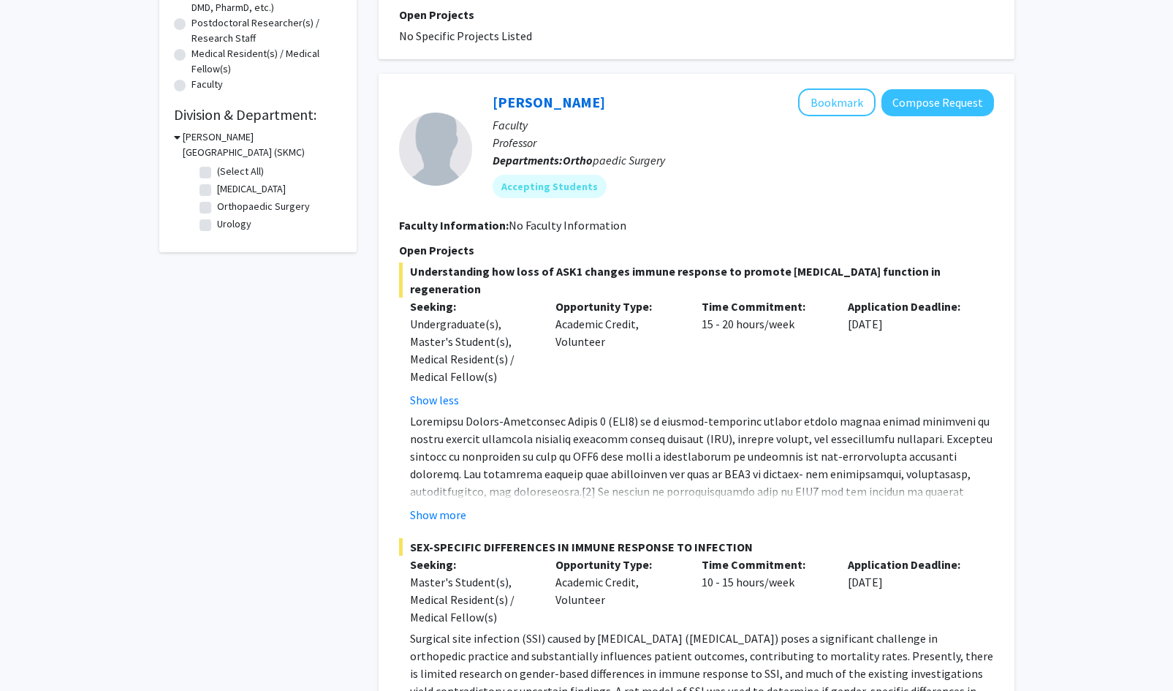
scroll to position [345, 0]
click at [447, 509] on button "Show more" at bounding box center [438, 514] width 56 height 18
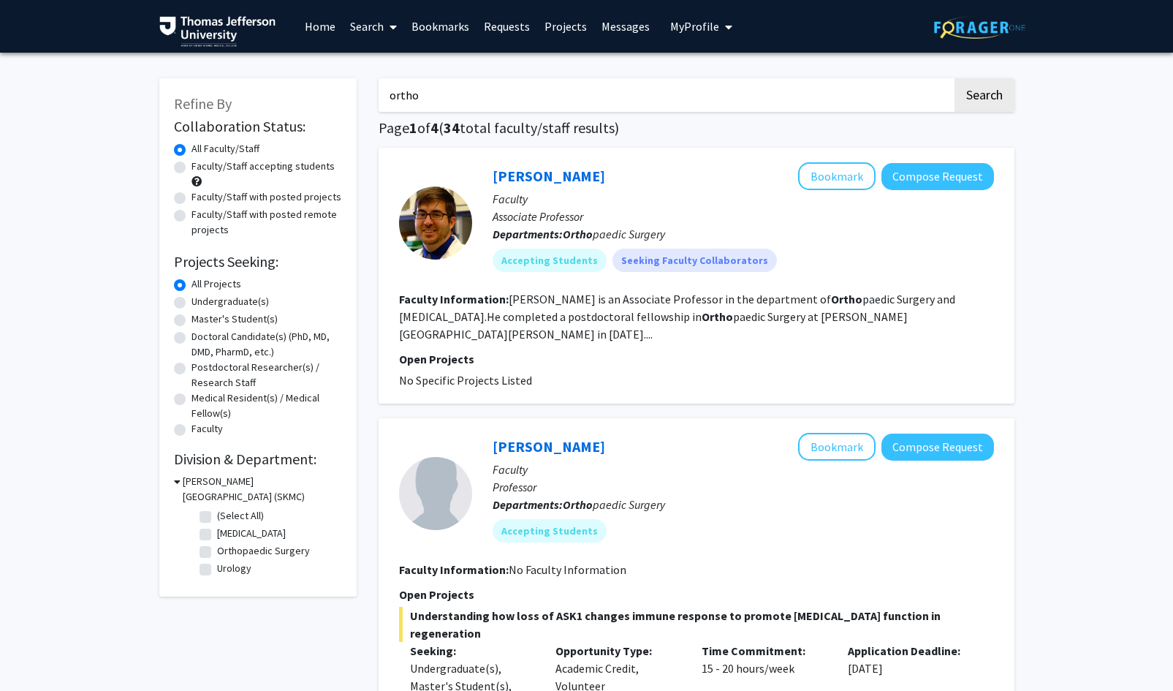
scroll to position [8, 0]
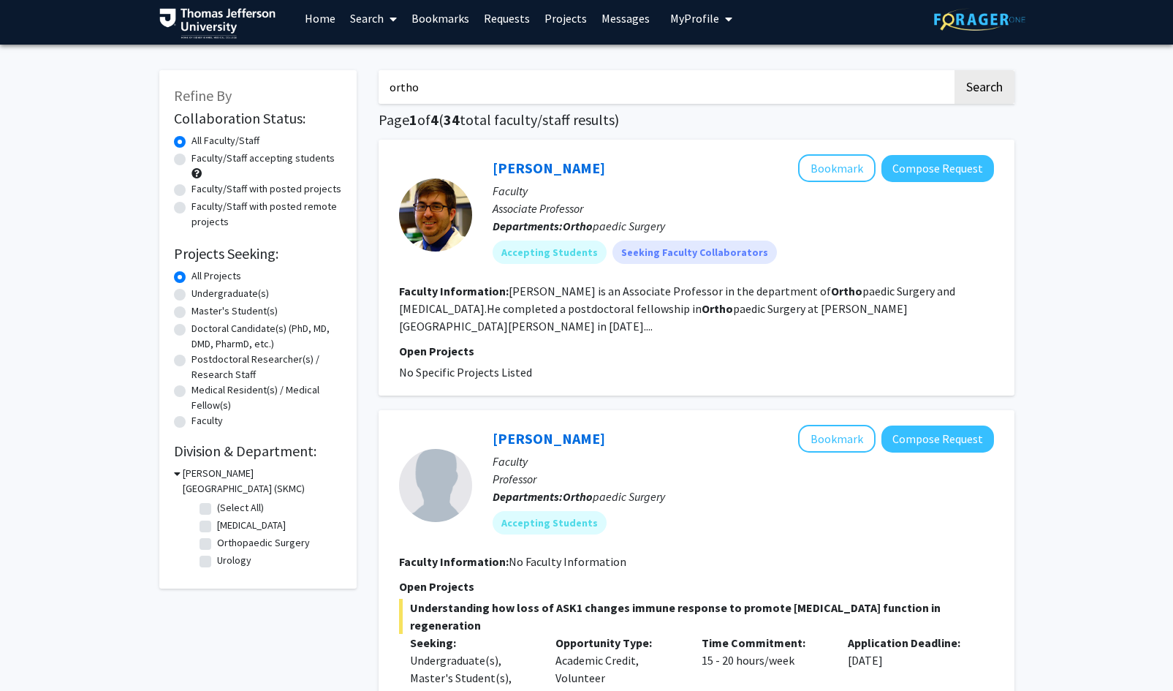
click at [500, 91] on input "ortho" at bounding box center [666, 87] width 574 height 34
type input "o"
